Goal: Task Accomplishment & Management: Use online tool/utility

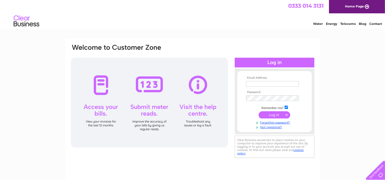
type input "rod_salt@hotmail.co.uk"
click at [273, 114] on input "submit" at bounding box center [274, 114] width 32 height 7
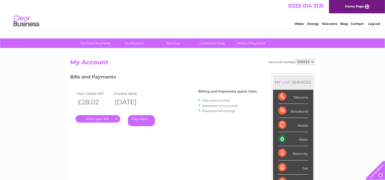
click at [295, 139] on div "Water" at bounding box center [293, 139] width 30 height 14
click at [220, 100] on link "View previous bills" at bounding box center [216, 101] width 28 height 4
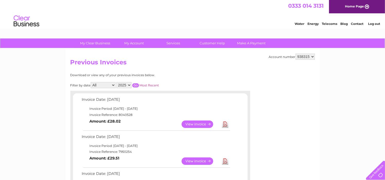
click at [199, 122] on link "View" at bounding box center [200, 124] width 38 height 7
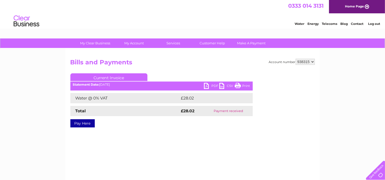
click at [211, 85] on link "PDF" at bounding box center [211, 86] width 15 height 7
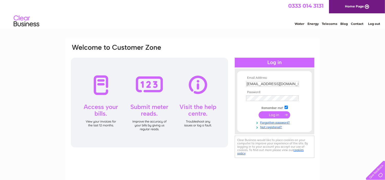
click at [269, 114] on input "submit" at bounding box center [274, 114] width 32 height 7
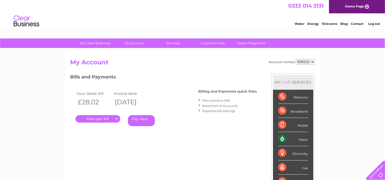
click at [294, 137] on div "Water" at bounding box center [293, 139] width 30 height 14
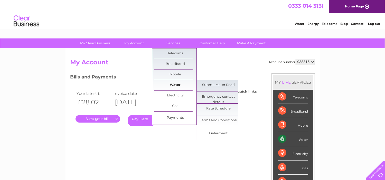
click at [175, 83] on link "Water" at bounding box center [175, 85] width 42 height 10
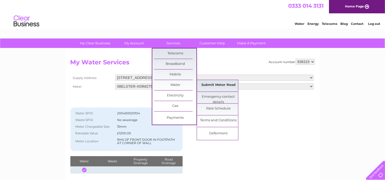
click at [211, 86] on link "Submit Meter Read" at bounding box center [218, 85] width 42 height 10
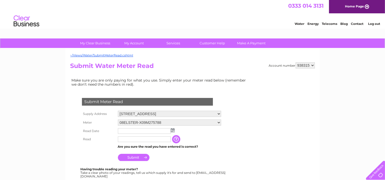
click at [173, 130] on img at bounding box center [173, 130] width 4 height 4
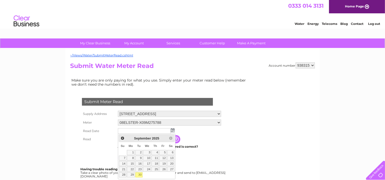
click at [141, 174] on link "30" at bounding box center [138, 174] width 7 height 5
type input "2025/09/30"
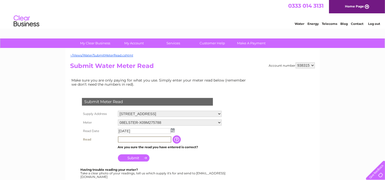
click at [152, 141] on input "text" at bounding box center [144, 139] width 53 height 6
type input "3197"
click at [130, 157] on input "Submit" at bounding box center [134, 157] width 32 height 7
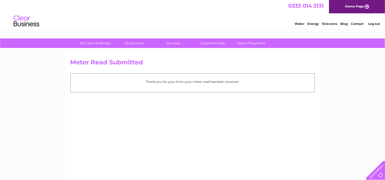
click at [372, 23] on link "Log out" at bounding box center [374, 24] width 12 height 4
